Goal: Use online tool/utility: Utilize a website feature to perform a specific function

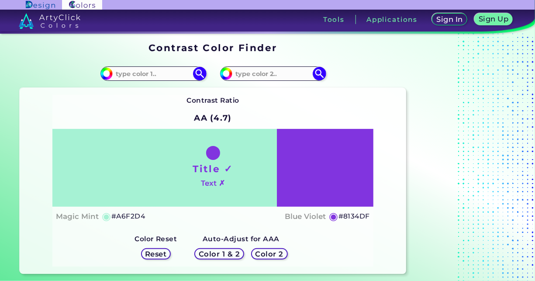
click at [182, 184] on div "Title ✓ Text ✗" at bounding box center [212, 168] width 321 height 78
click at [125, 215] on h5 "#A6F2D4" at bounding box center [128, 216] width 34 height 11
click at [125, 215] on h5 "#A6F2D4 copied" at bounding box center [128, 216] width 34 height 11
copy h5 "A6F2D4 copied"
click at [139, 218] on h5 "#A6F2D4 copied" at bounding box center [128, 216] width 34 height 11
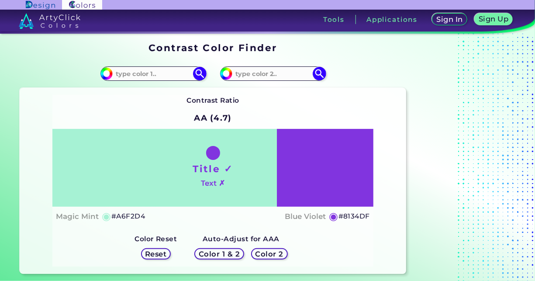
click at [165, 251] on h5 "Reset" at bounding box center [155, 253] width 21 height 7
click at [219, 253] on h5 "Color 1 & 2" at bounding box center [219, 253] width 41 height 7
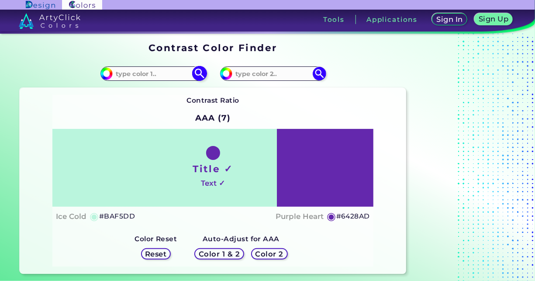
click at [141, 76] on input at bounding box center [153, 74] width 81 height 12
paste input "51c878"
type input "51c878"
click at [199, 76] on img at bounding box center [199, 73] width 15 height 15
type input "#51c878"
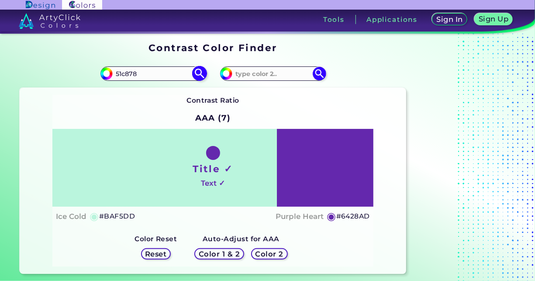
type input "#51C878"
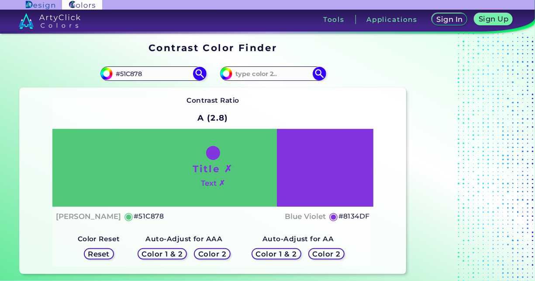
scroll to position [44, 0]
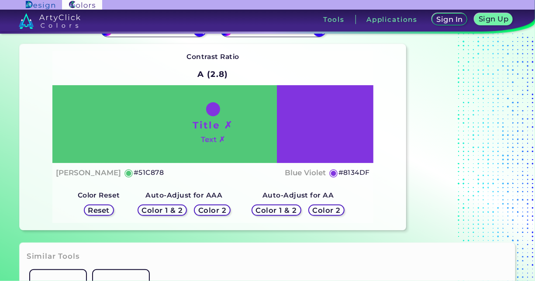
click at [168, 210] on h5 "Color 1 & 2" at bounding box center [162, 210] width 41 height 7
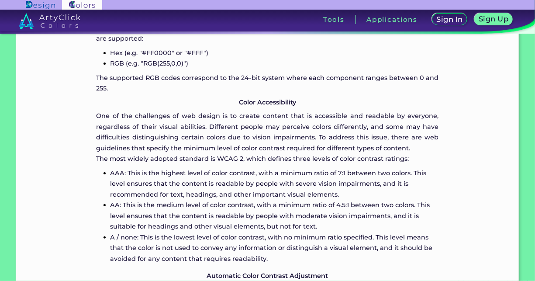
scroll to position [699, 0]
